Goal: Navigation & Orientation: Find specific page/section

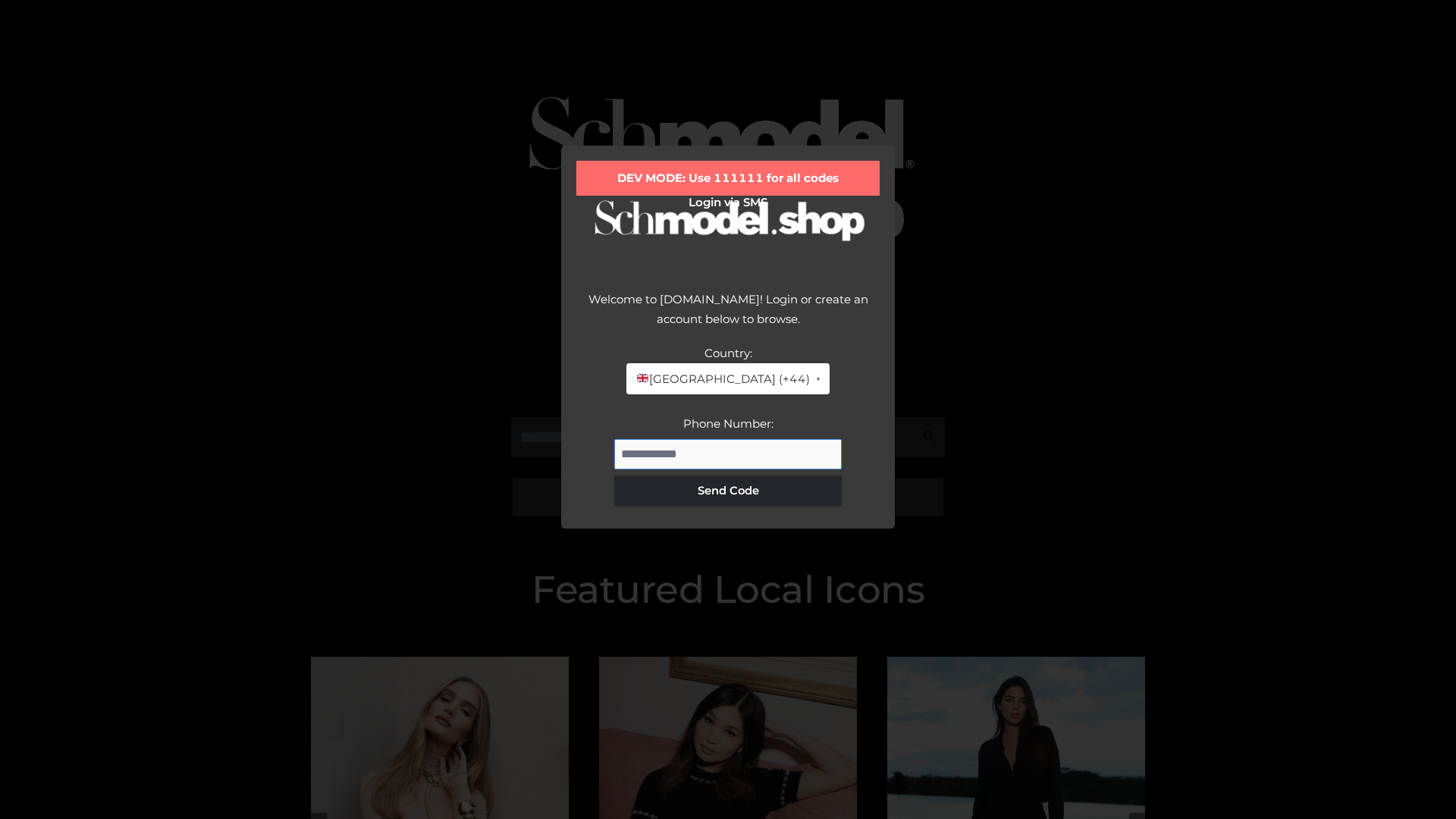
click at [728, 454] on input "Phone Number:" at bounding box center [727, 455] width 227 height 30
type input "**********"
click at [728, 490] on button "Send Code" at bounding box center [727, 491] width 227 height 30
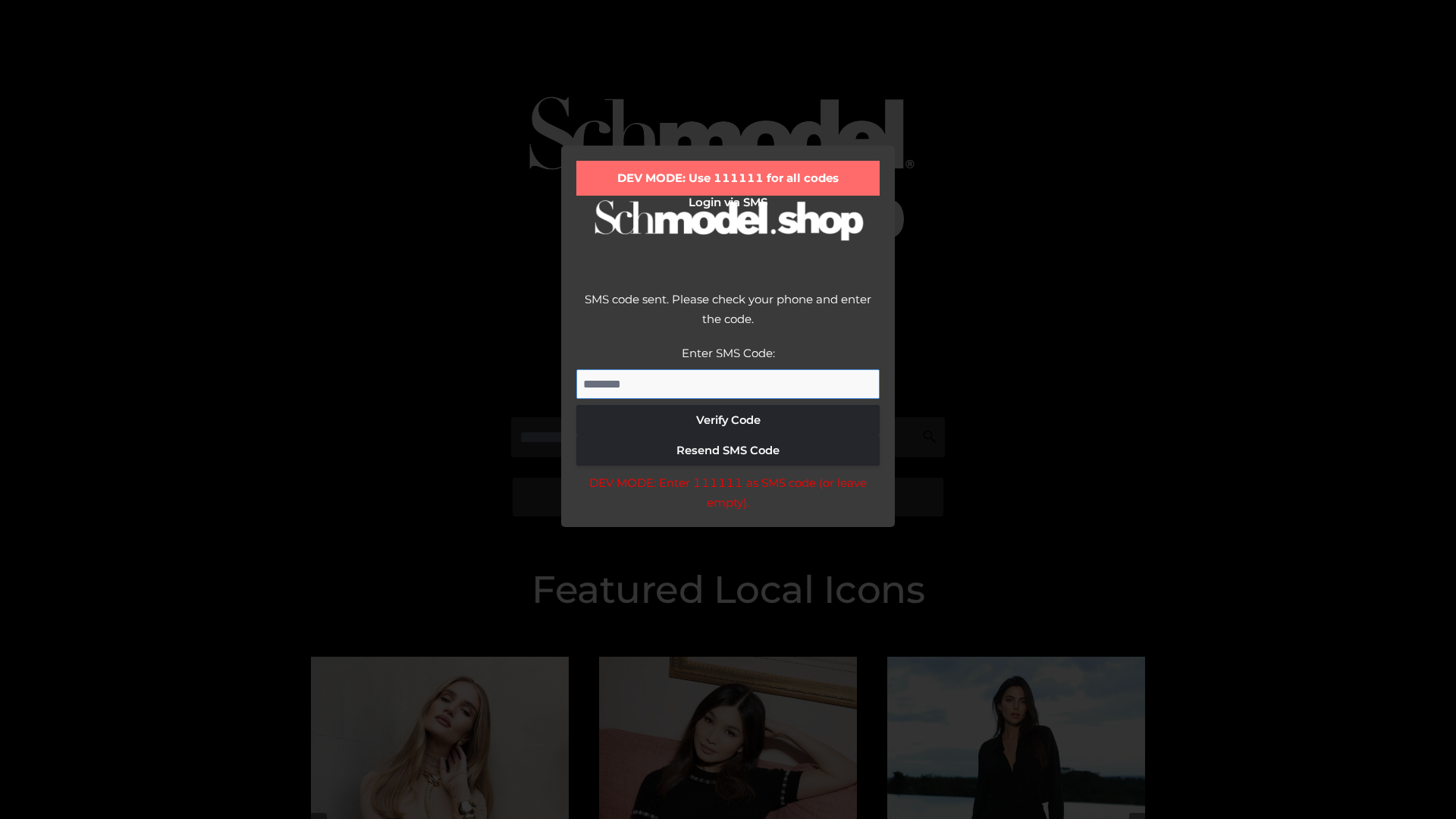
click at [728, 384] on input "Enter SMS Code:" at bounding box center [728, 384] width 303 height 30
type input "******"
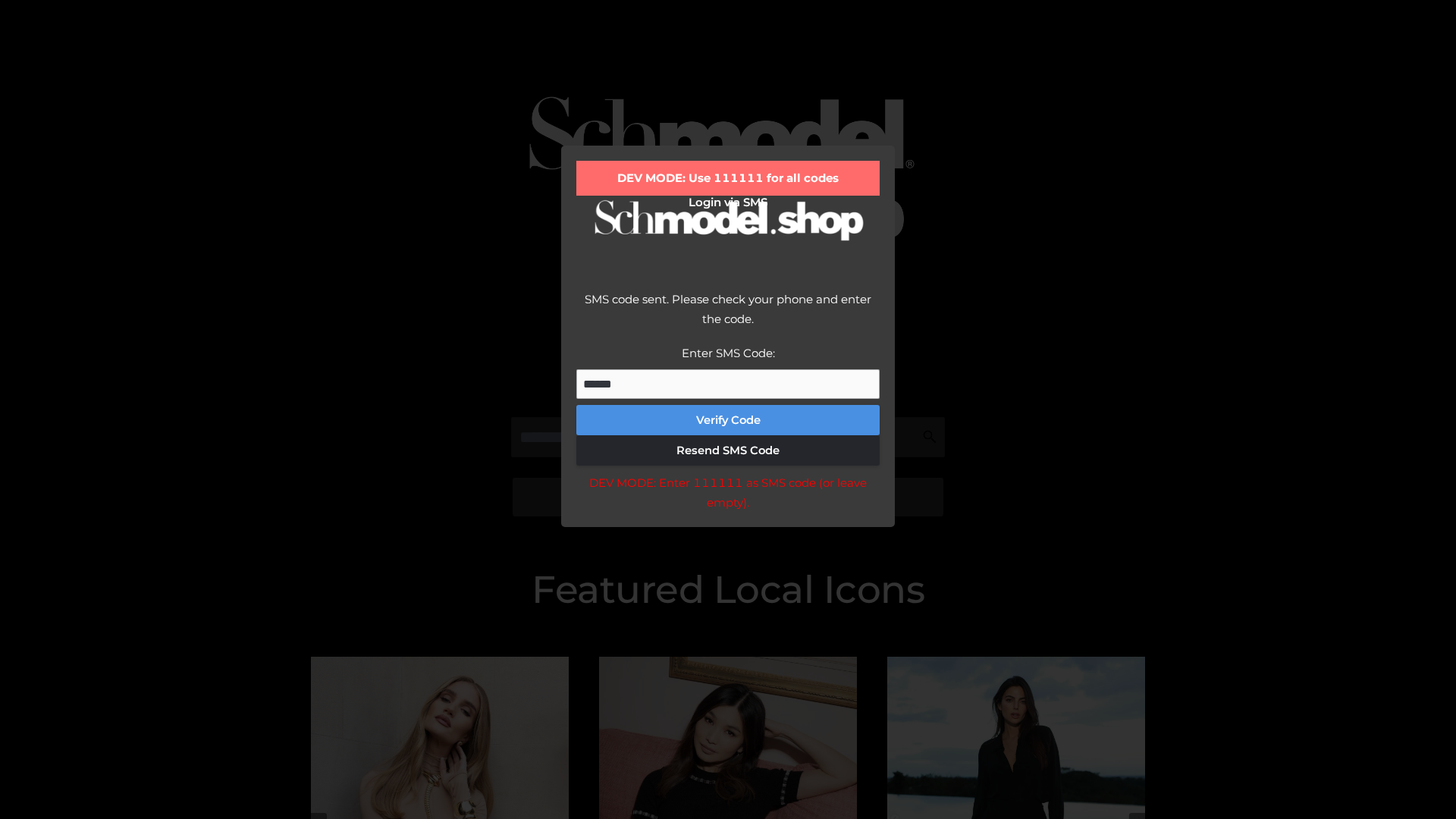
click at [728, 420] on button "Verify Code" at bounding box center [728, 420] width 303 height 30
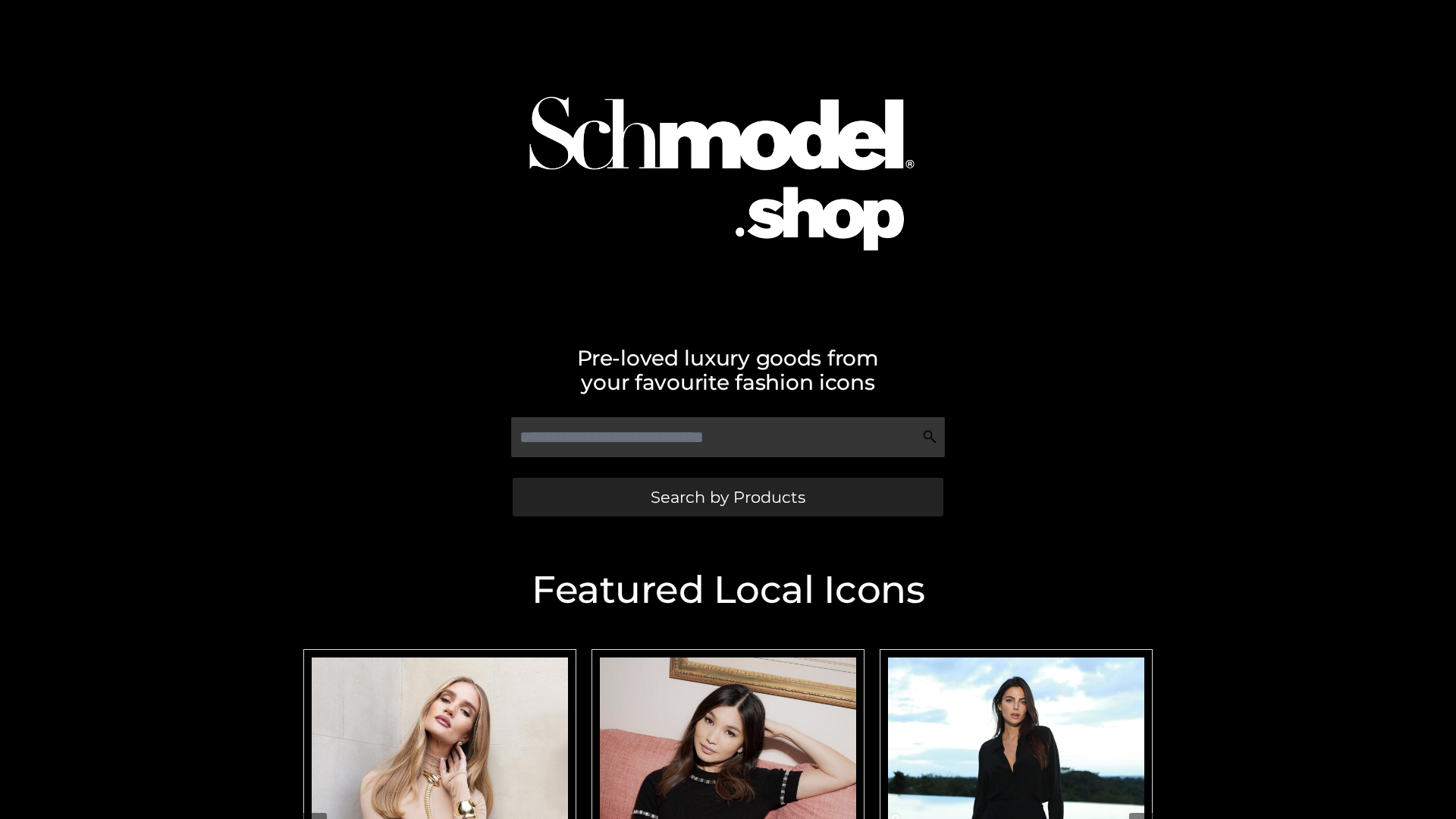
click at [727, 496] on span "Search by Products" at bounding box center [728, 497] width 155 height 16
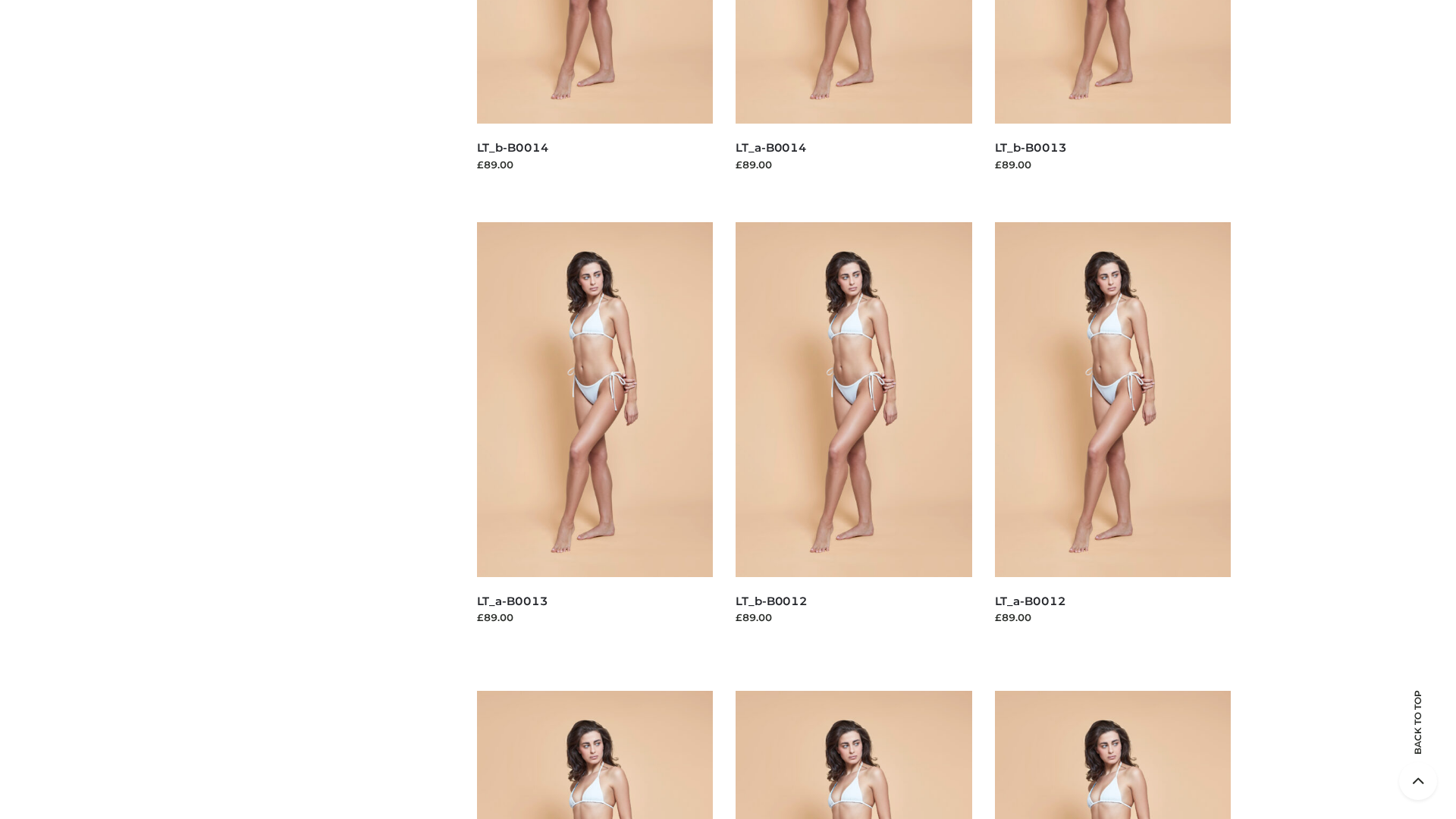
scroll to position [3076, 0]
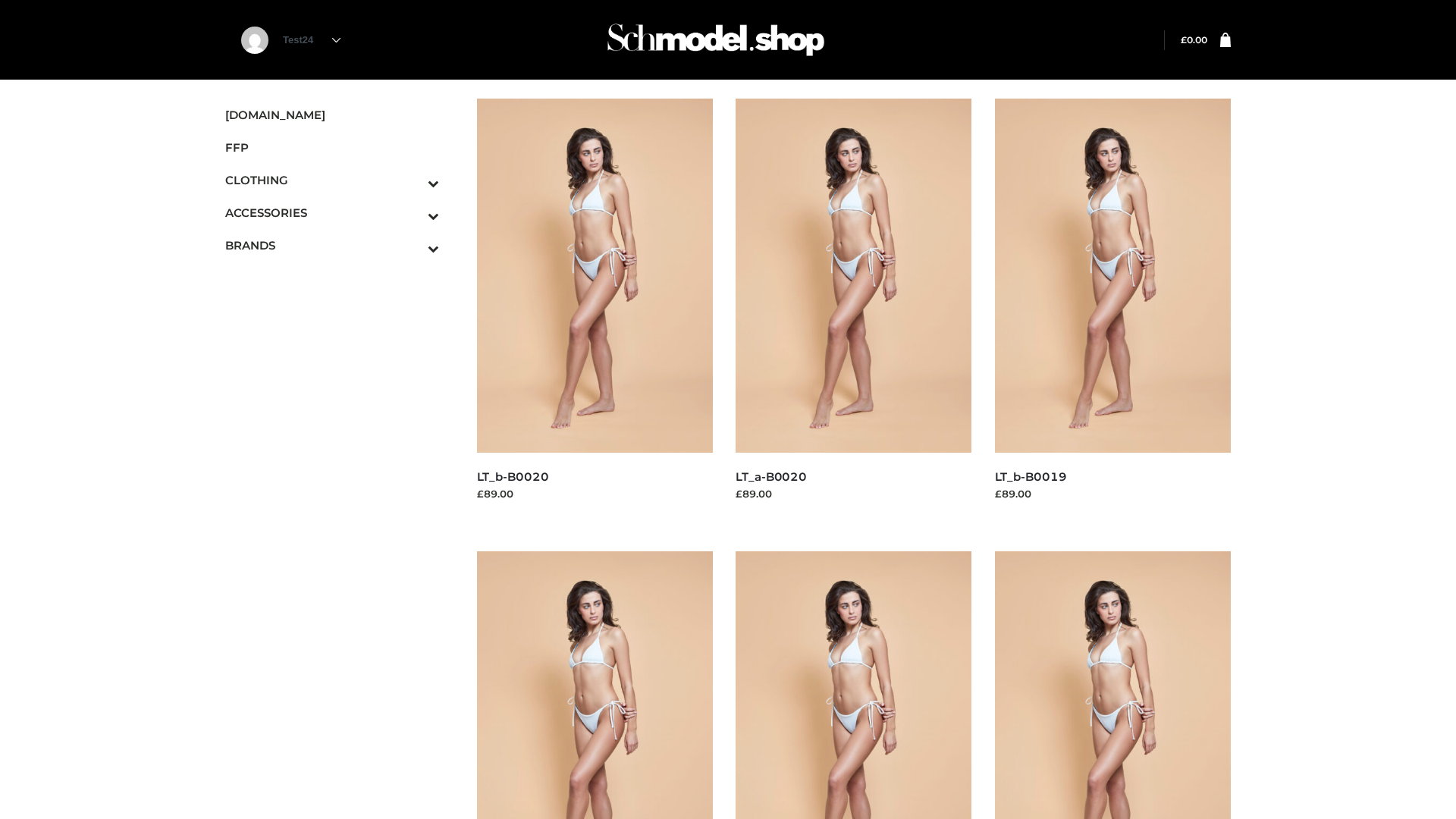
scroll to position [1234, 0]
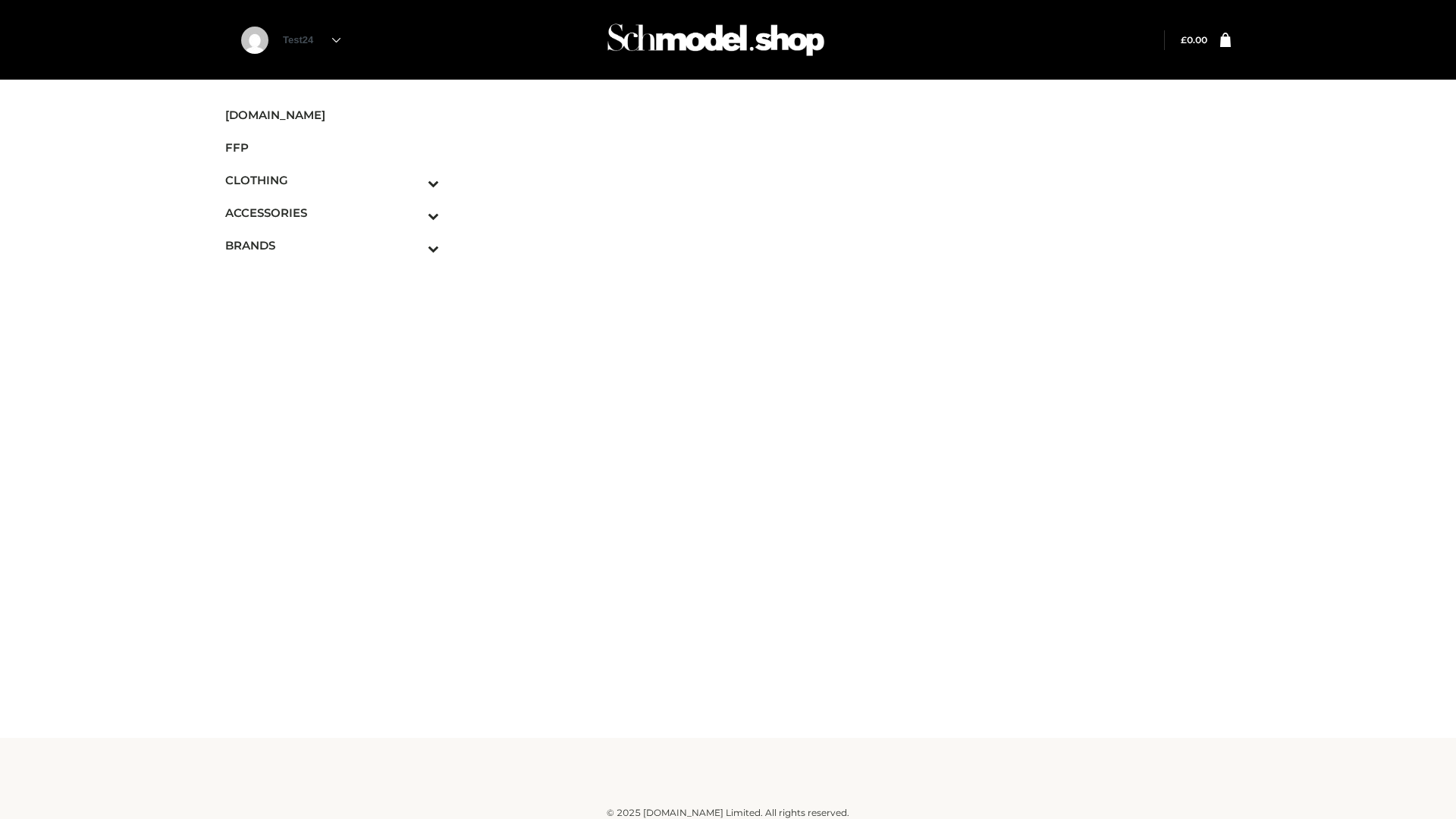
scroll to position [9, 0]
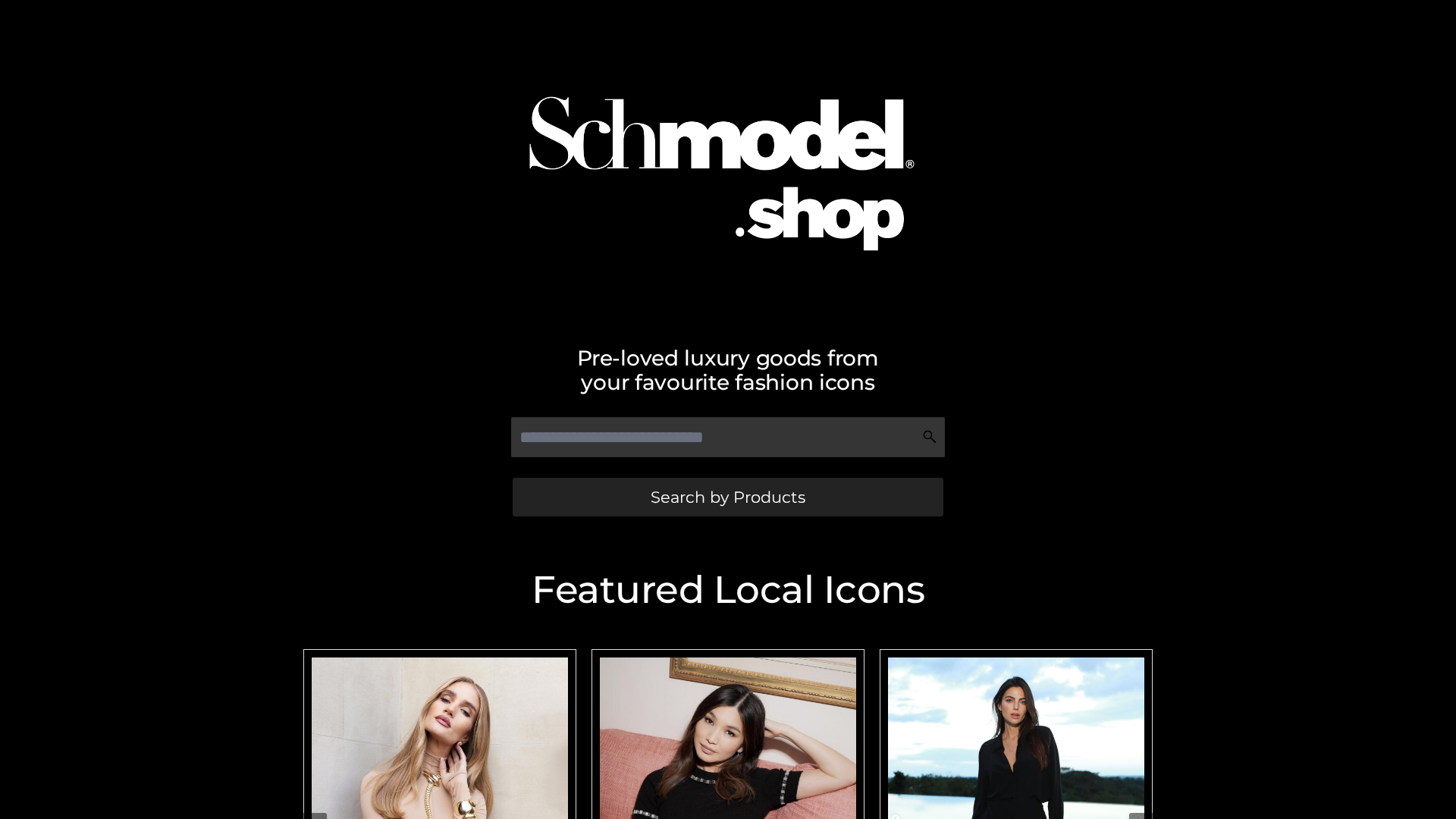
click at [727, 496] on span "Search by Products" at bounding box center [728, 497] width 155 height 16
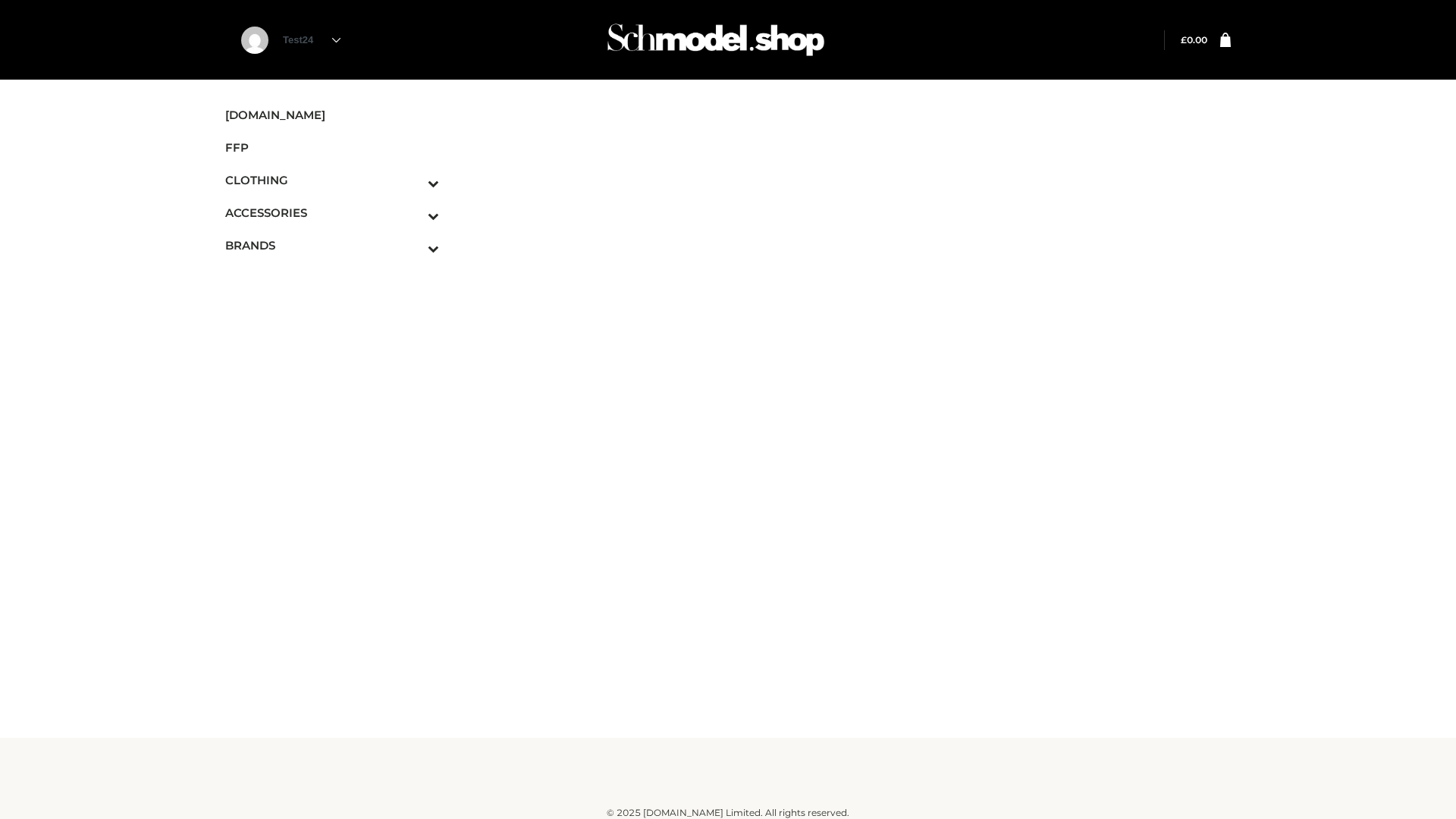
scroll to position [9, 0]
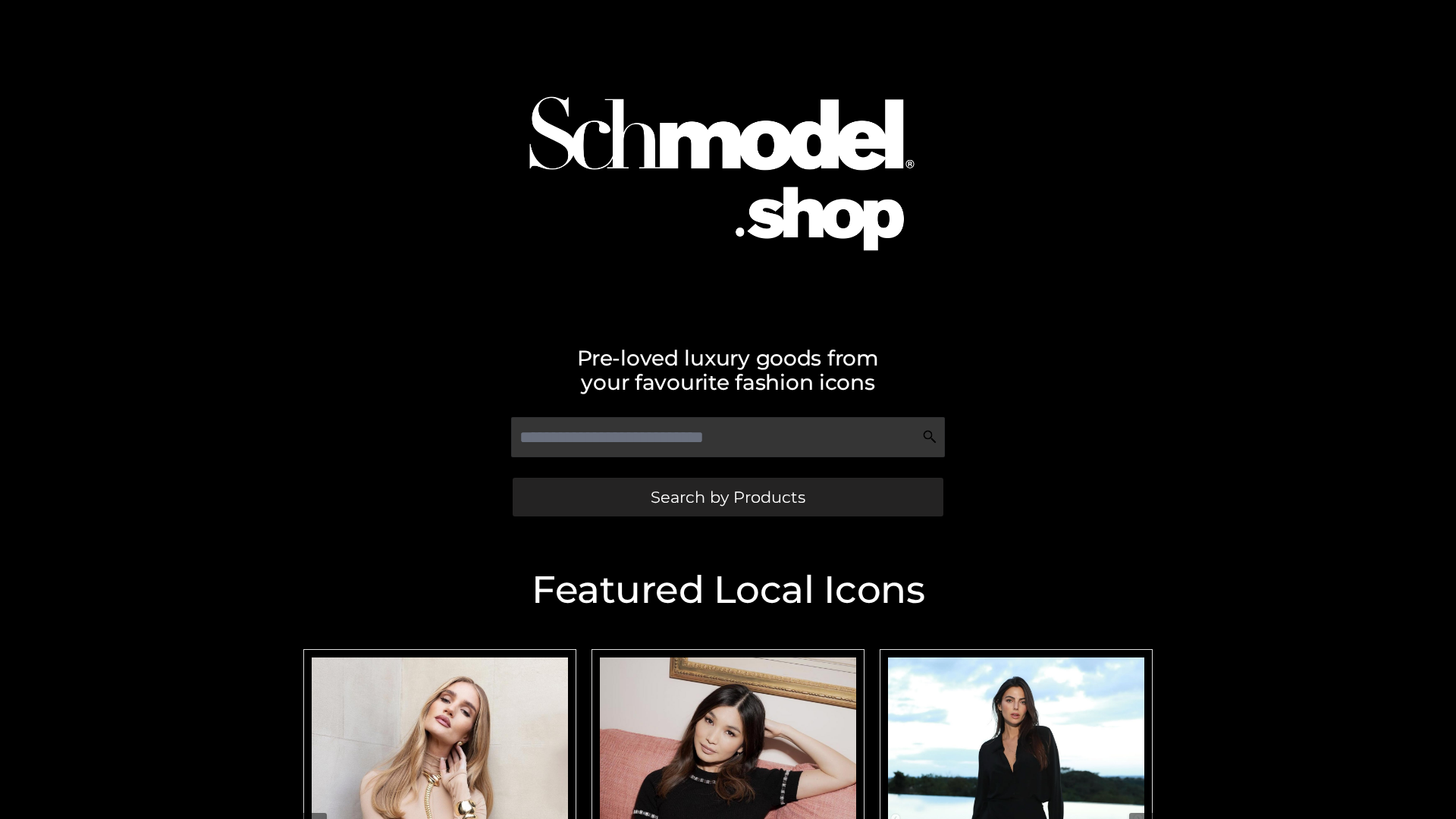
click at [727, 496] on span "Search by Products" at bounding box center [728, 497] width 155 height 16
